Goal: Task Accomplishment & Management: Use online tool/utility

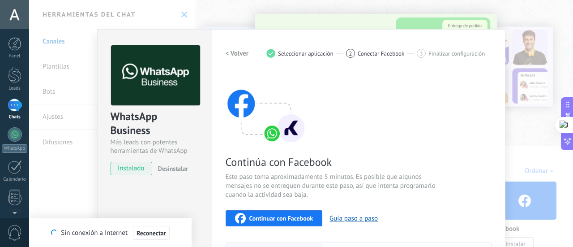
scroll to position [134, 0]
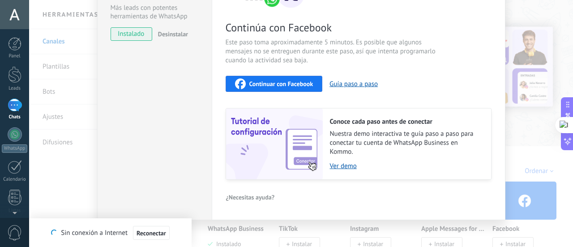
click at [259, 88] on div "Continuar con Facebook" at bounding box center [274, 83] width 78 height 11
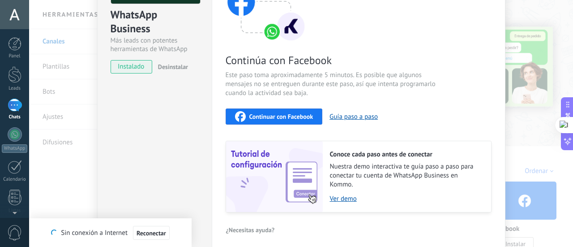
scroll to position [45, 0]
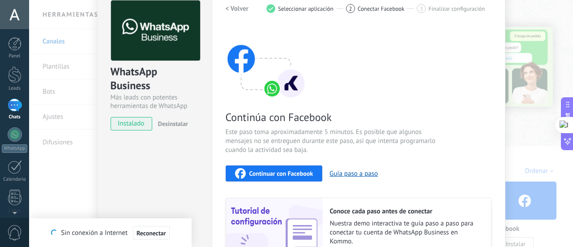
click at [294, 174] on span "Continuar con Facebook" at bounding box center [281, 173] width 64 height 6
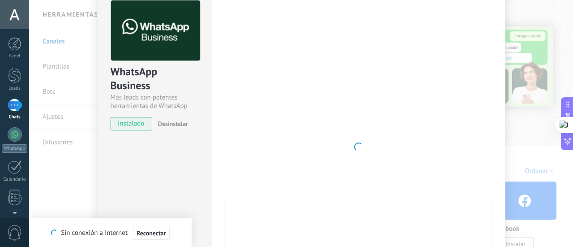
click at [524, 143] on div "WhatsApp Business Más leads con potentes herramientas de WhatsApp instalado Des…" at bounding box center [301, 123] width 544 height 247
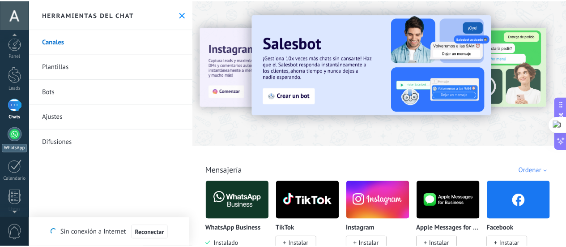
scroll to position [0, 0]
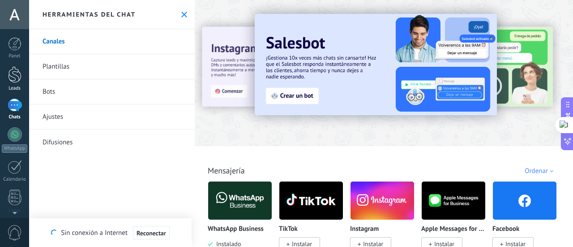
click at [12, 72] on div at bounding box center [14, 74] width 13 height 17
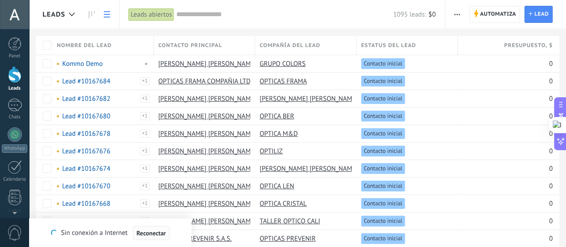
click at [155, 235] on span "Reconectar" at bounding box center [152, 233] width 30 height 6
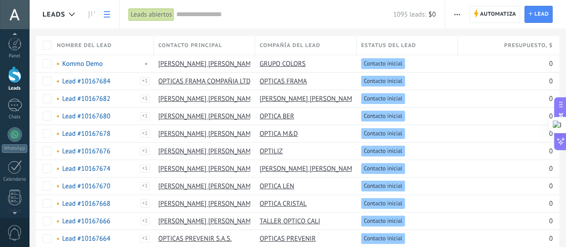
scroll to position [3, 0]
click at [9, 139] on link "WhatsApp" at bounding box center [14, 137] width 29 height 26
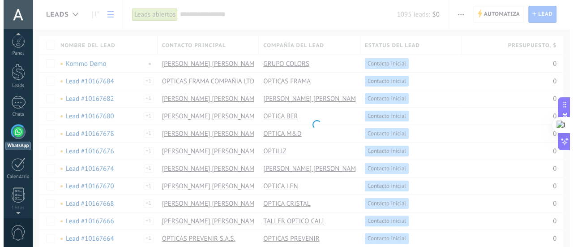
scroll to position [26, 0]
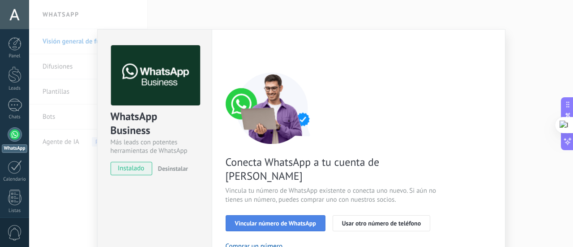
click at [277, 215] on button "Vincular número de WhatsApp" at bounding box center [276, 223] width 100 height 16
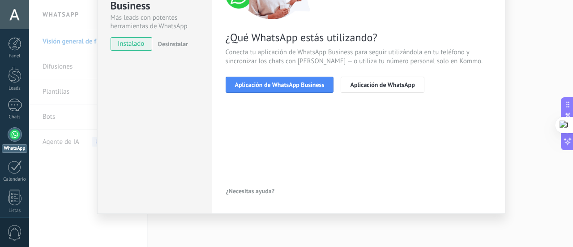
scroll to position [35, 0]
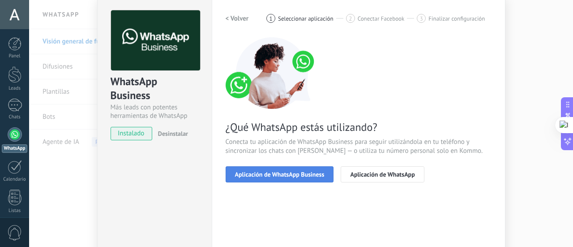
click at [279, 166] on button "Aplicación de WhatsApp Business" at bounding box center [280, 174] width 108 height 16
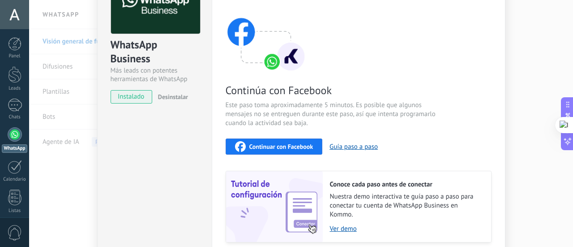
scroll to position [80, 0]
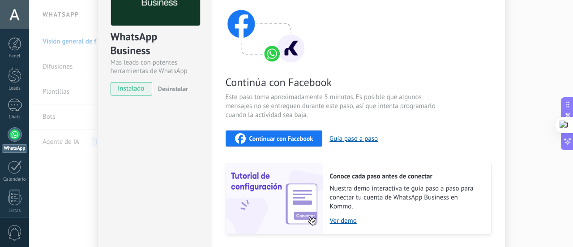
click at [278, 137] on span "Continuar con Facebook" at bounding box center [281, 138] width 64 height 6
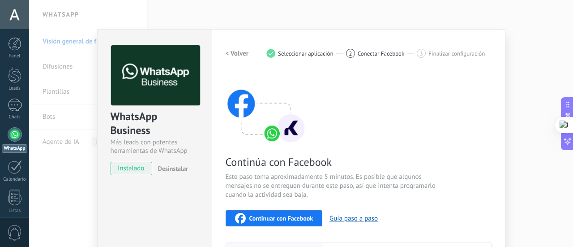
click at [240, 56] on h2 "< Volver" at bounding box center [237, 53] width 23 height 9
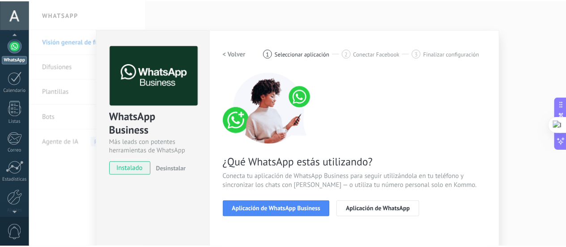
scroll to position [125, 0]
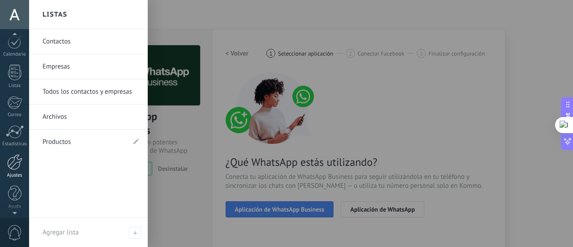
click at [15, 164] on div at bounding box center [14, 162] width 15 height 16
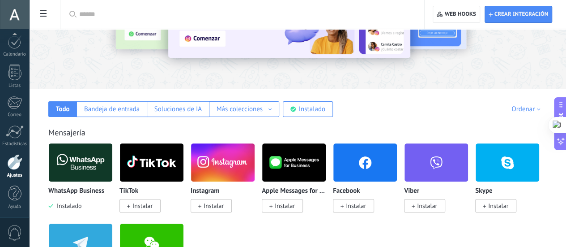
scroll to position [90, 0]
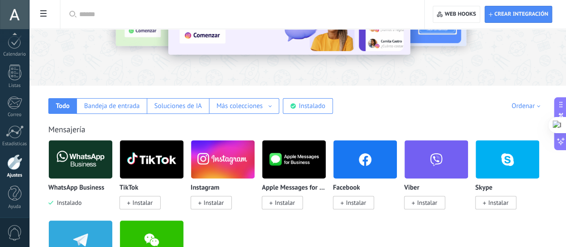
click at [112, 166] on img at bounding box center [81, 158] width 64 height 43
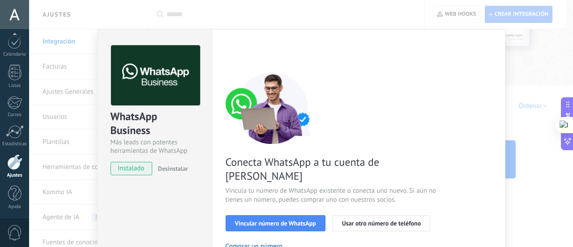
click at [529, 78] on div "WhatsApp Business Más leads con potentes herramientas de WhatsApp instalado Des…" at bounding box center [301, 123] width 544 height 247
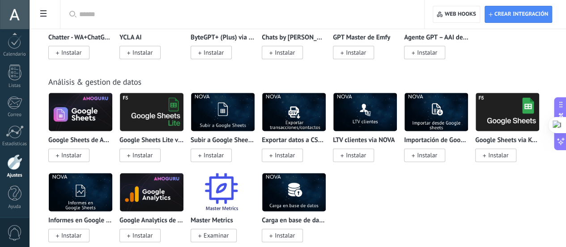
scroll to position [2283, 0]
